Goal: Navigation & Orientation: Find specific page/section

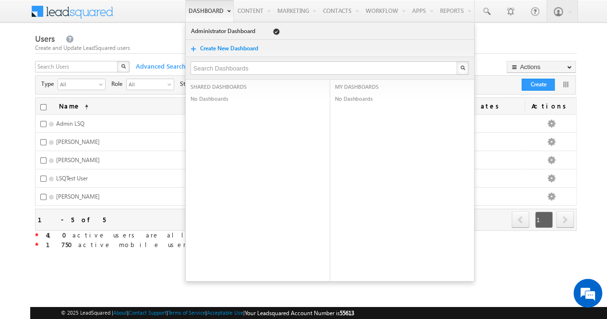
click at [204, 11] on link "Dashboard" at bounding box center [209, 11] width 48 height 22
click at [134, 29] on body "Menu Akshay Mahajan aksha y.mah ajan1 -v@ad ityab irlac apita" at bounding box center [303, 167] width 607 height 335
click at [204, 14] on link "Dashboard" at bounding box center [209, 11] width 48 height 22
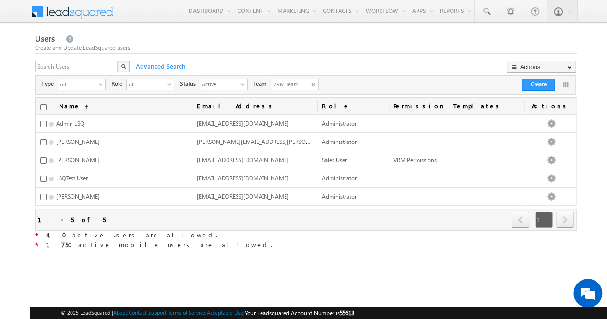
click at [93, 12] on span at bounding box center [79, 10] width 70 height 17
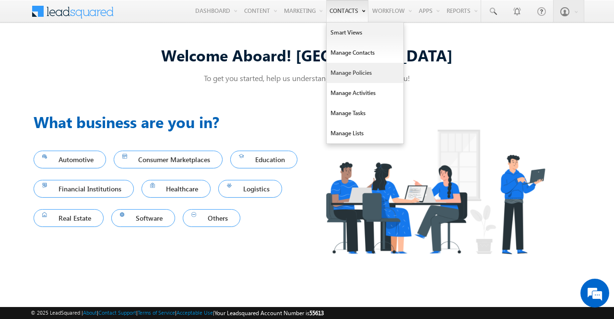
click at [337, 68] on link "Manage Policies" at bounding box center [365, 73] width 77 height 20
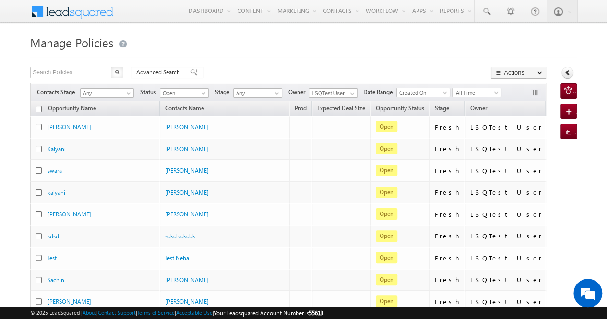
click at [291, 54] on div at bounding box center [303, 54] width 546 height 6
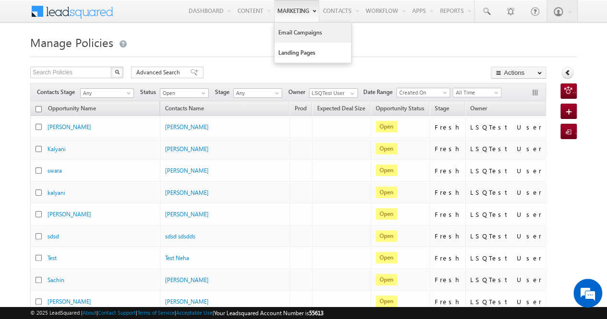
click at [291, 39] on link "Email Campaigns" at bounding box center [312, 33] width 77 height 20
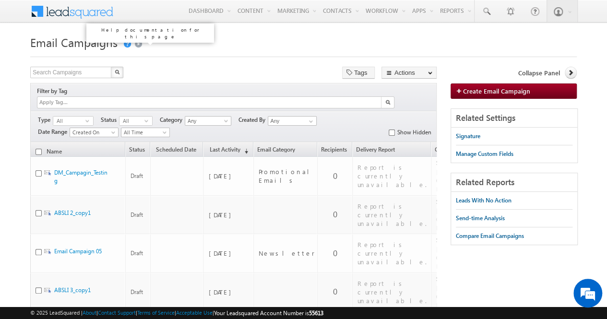
click at [126, 43] on link at bounding box center [126, 44] width 9 height 8
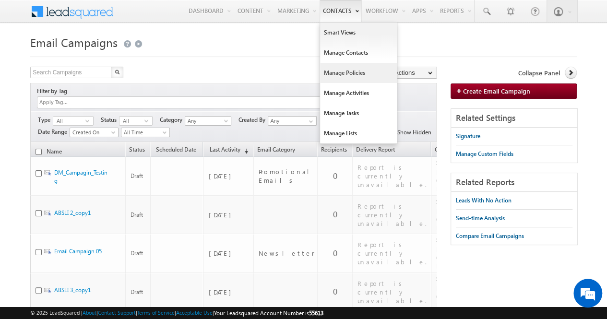
click at [332, 70] on link "Manage Policies" at bounding box center [358, 73] width 77 height 20
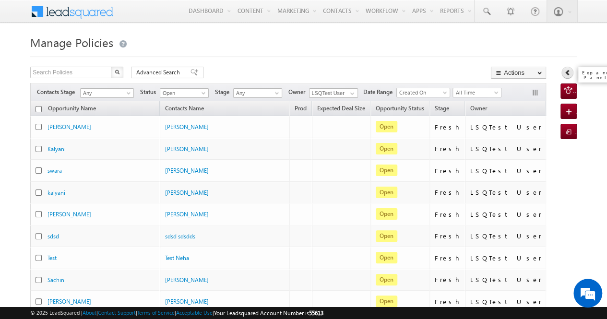
click at [569, 76] on link at bounding box center [567, 73] width 12 height 12
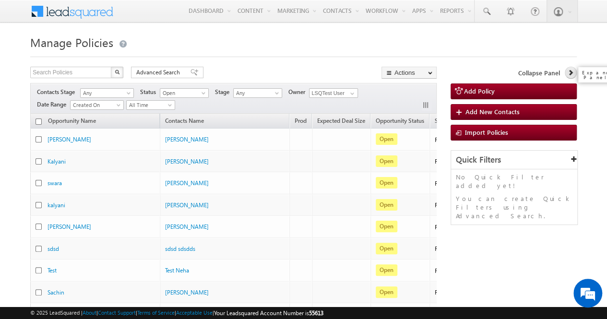
click at [569, 76] on link at bounding box center [570, 73] width 12 height 12
